Goal: Find specific page/section: Find specific page/section

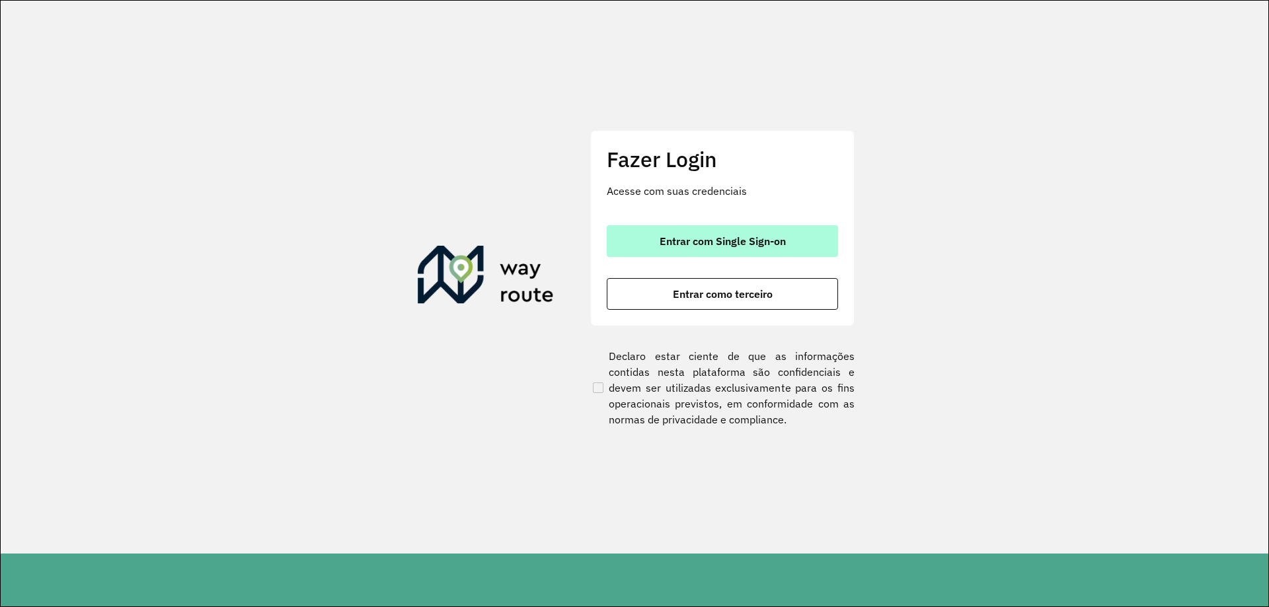
click at [680, 231] on button "Entrar com Single Sign-on" at bounding box center [722, 241] width 231 height 32
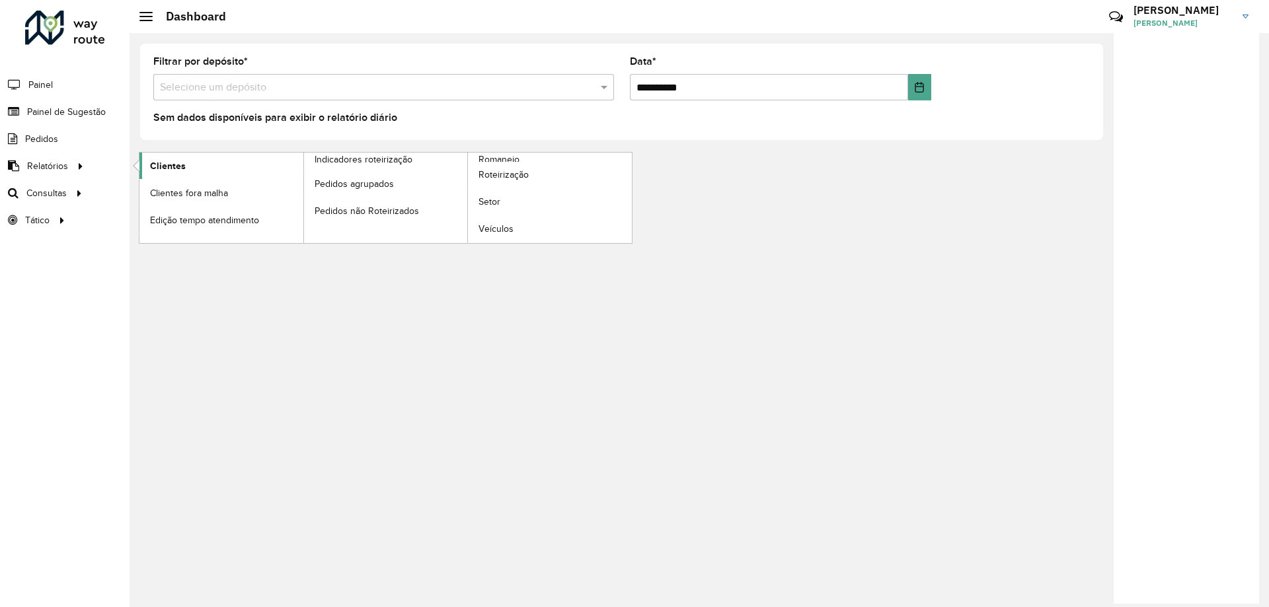
click at [187, 169] on link "Clientes" at bounding box center [221, 166] width 164 height 26
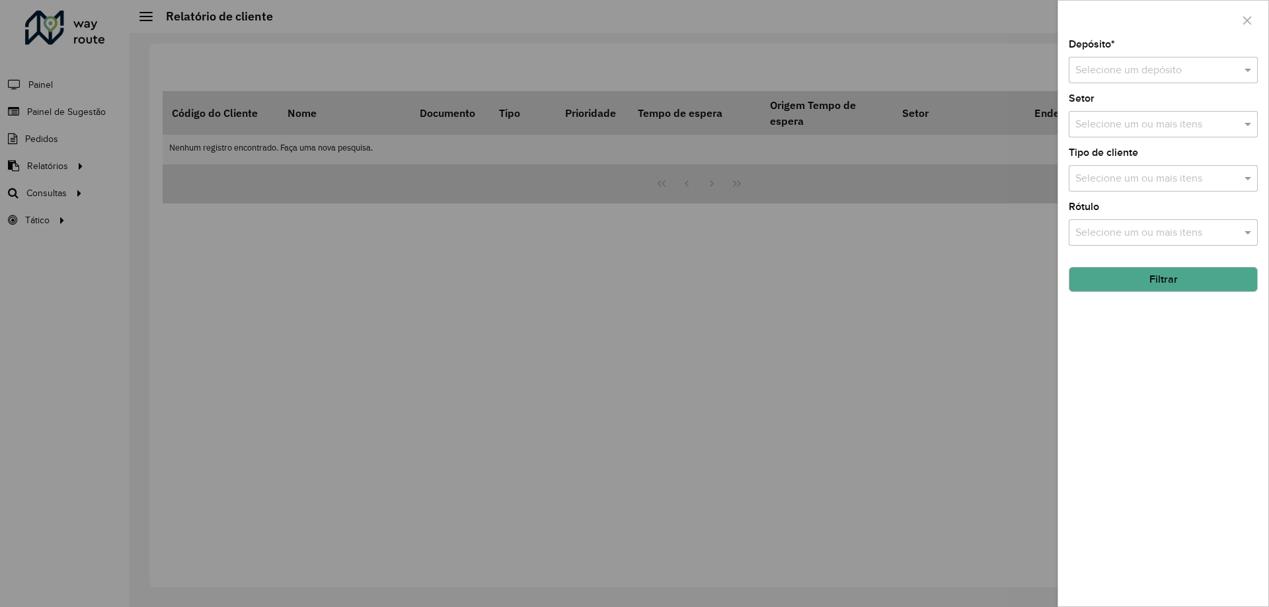
click at [1107, 48] on label "Depósito *" at bounding box center [1091, 44] width 46 height 16
click at [1105, 68] on input "text" at bounding box center [1149, 71] width 149 height 16
click at [1100, 124] on div "CDD Aracaju" at bounding box center [1163, 131] width 188 height 22
click at [1124, 287] on hb-app "Aguarde... Pop-up bloqueado! Seu navegador bloqueou automáticamente a abertura …" at bounding box center [634, 303] width 1269 height 607
click at [1124, 287] on button "Filtrar" at bounding box center [1162, 279] width 189 height 25
